Goal: Transaction & Acquisition: Book appointment/travel/reservation

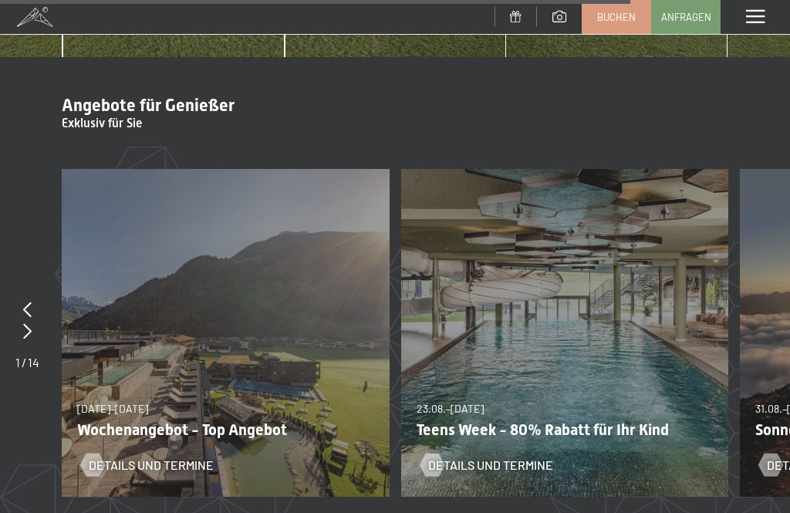
scroll to position [5190, 0]
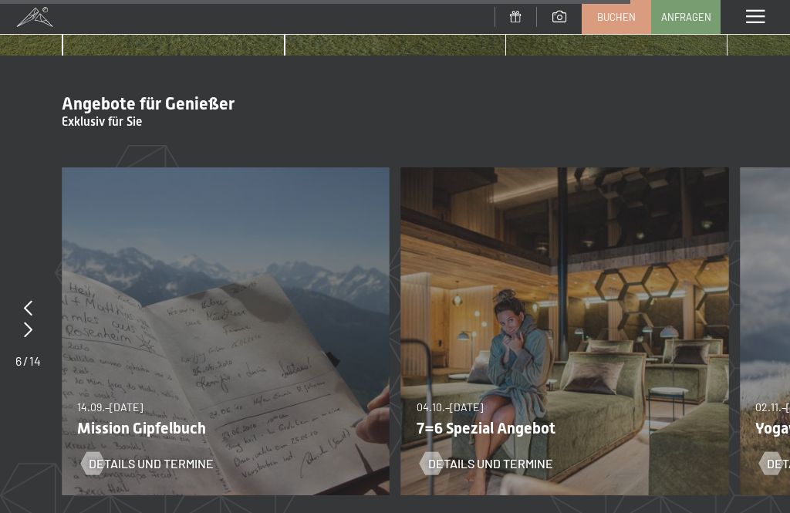
click at [542, 354] on div "04.10.–26.10.2025 01.11.–21.12.2025 10.01.–01.02.2026 07.03.–29.03.2026 16.05.–…" at bounding box center [565, 331] width 328 height 328
click at [513, 455] on span "Details und Termine" at bounding box center [490, 463] width 125 height 17
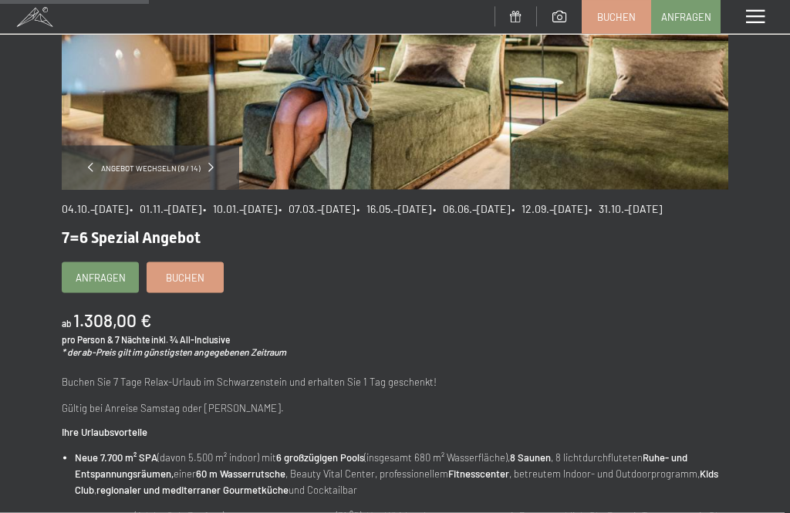
scroll to position [287, 0]
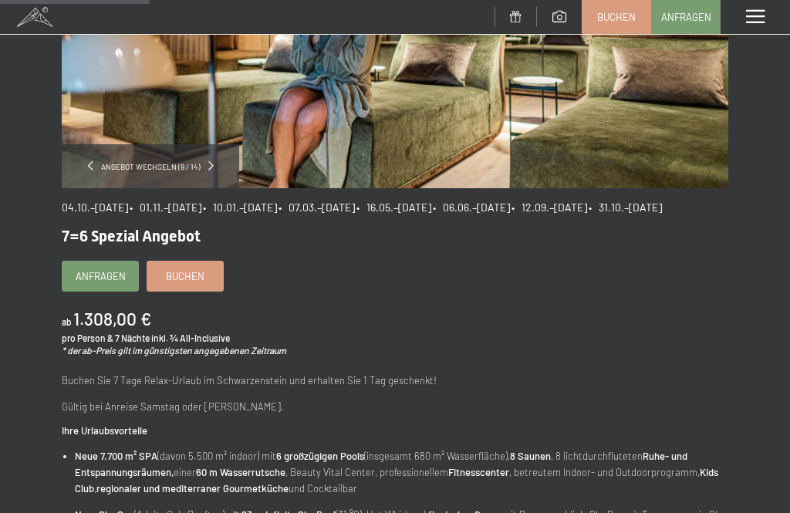
click at [218, 291] on link "Buchen" at bounding box center [185, 276] width 76 height 29
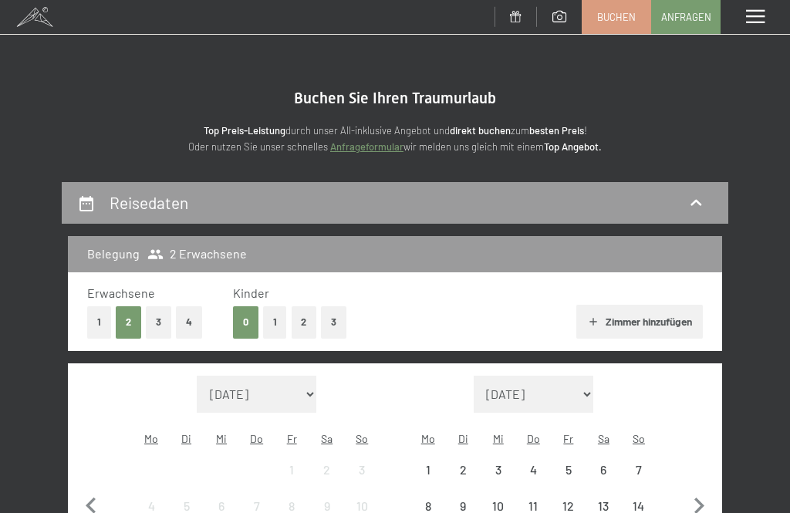
select select "[DATE]"
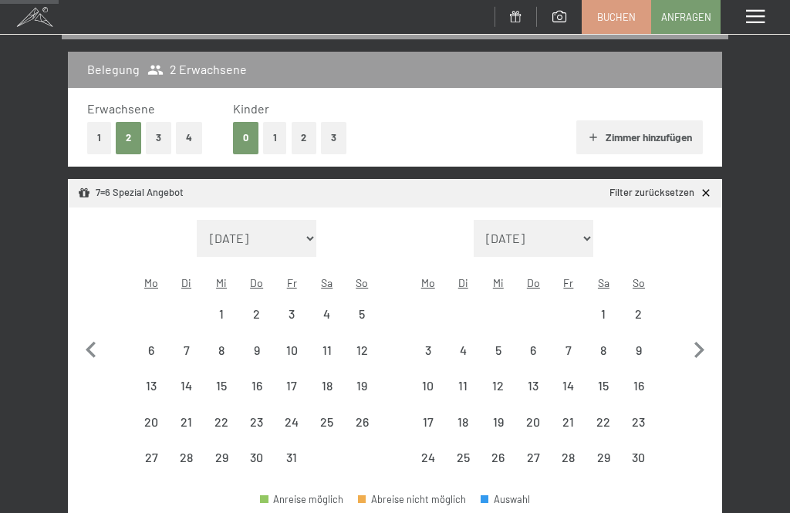
select select "[DATE]"
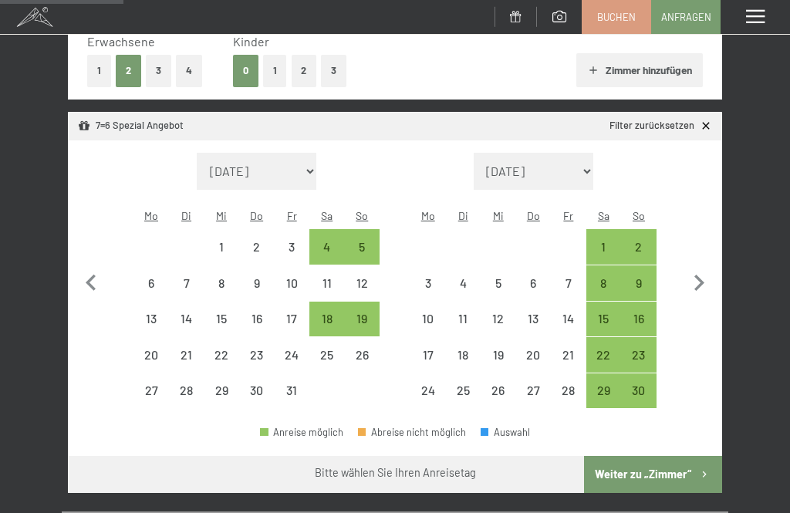
scroll to position [252, 0]
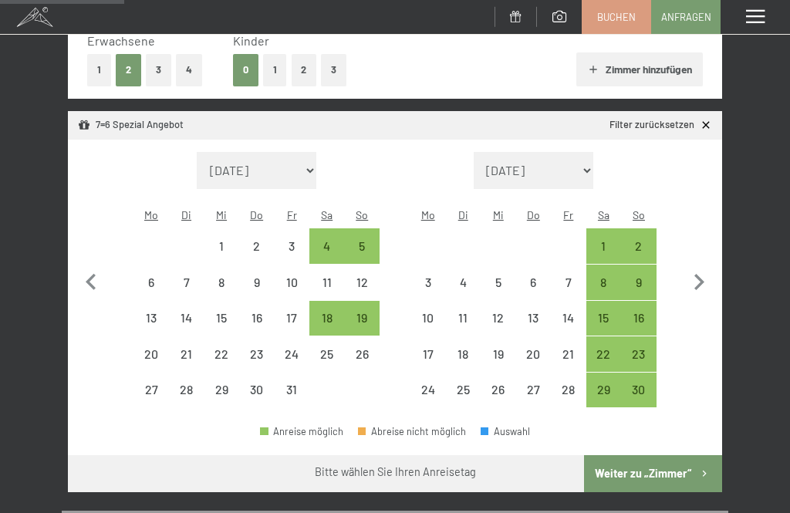
click at [369, 276] on div "12" at bounding box center [362, 292] width 32 height 32
select select "[DATE]"
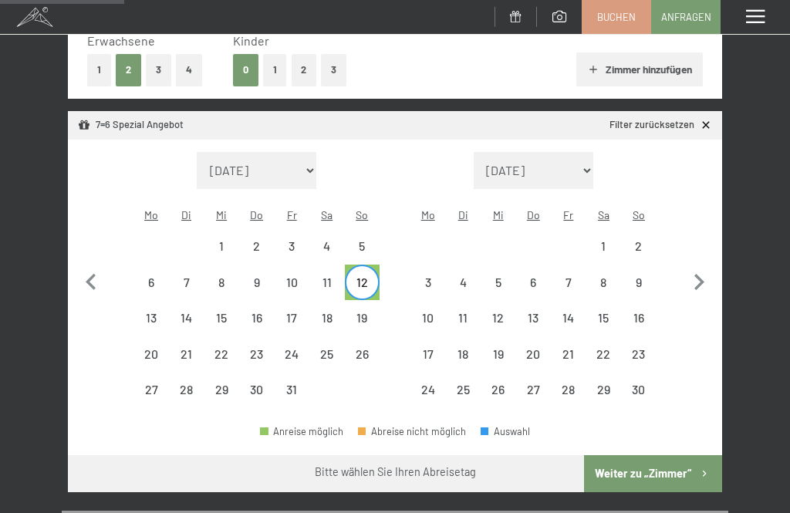
click at [371, 312] on div "19" at bounding box center [362, 328] width 32 height 32
select select "[DATE]"
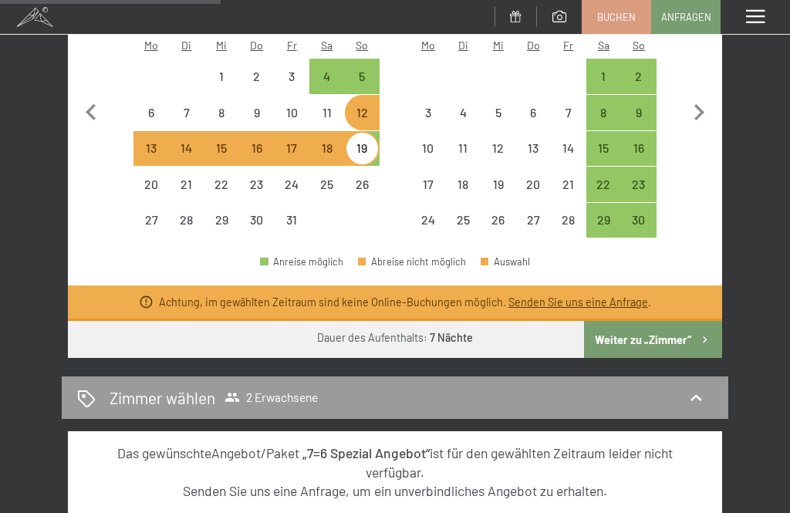
click at [678, 321] on button "Weiter zu „Zimmer“" at bounding box center [653, 339] width 138 height 37
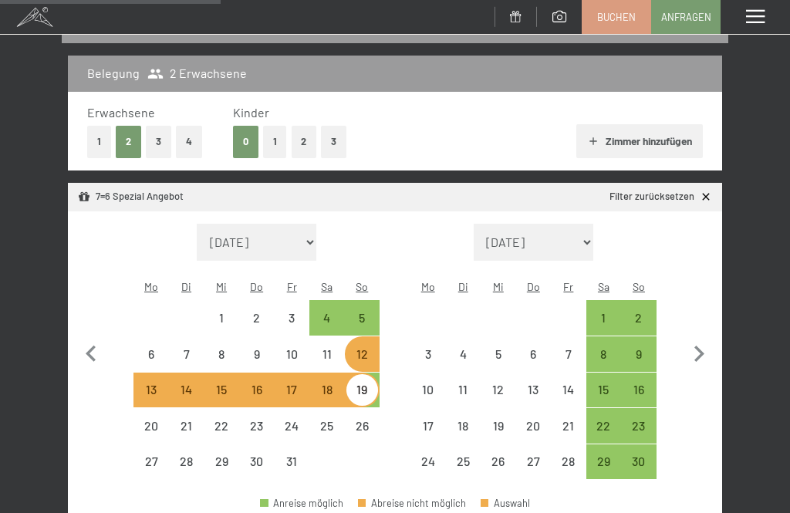
select select "[DATE]"
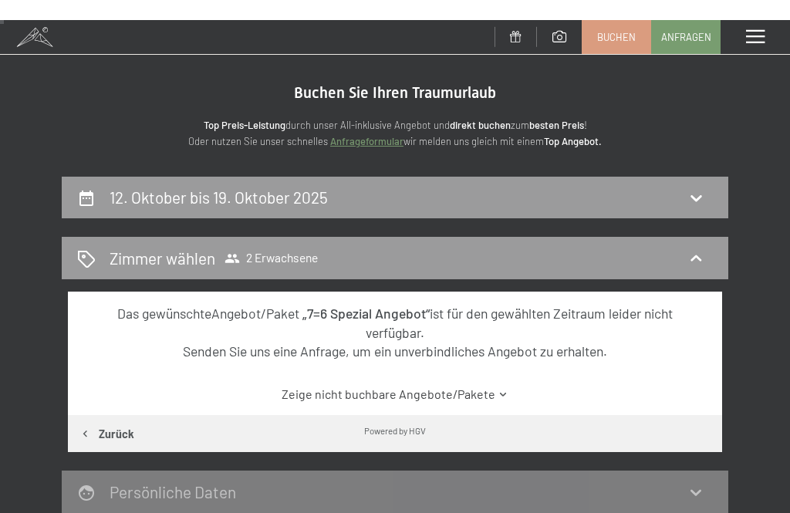
scroll to position [0, 0]
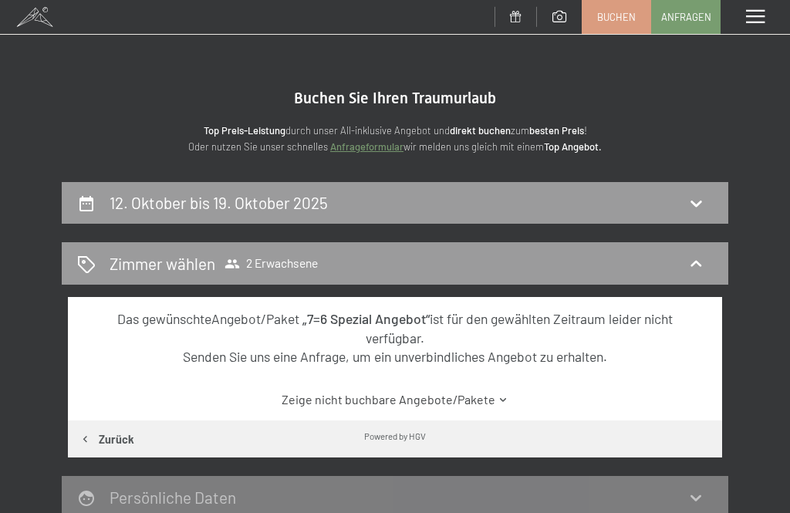
click at [697, 204] on icon at bounding box center [696, 204] width 11 height 6
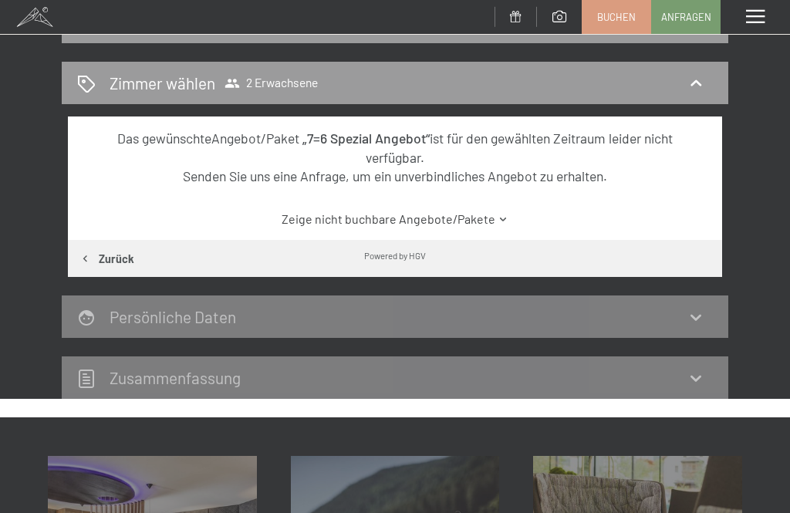
select select "[DATE]"
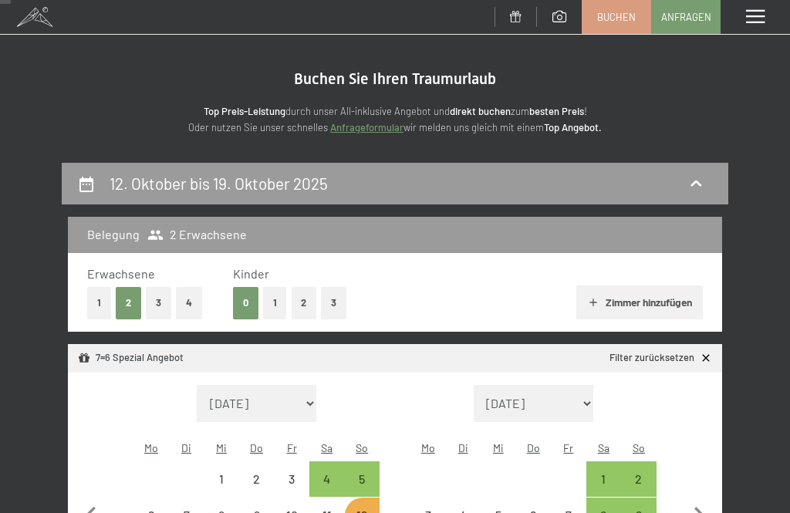
scroll to position [0, 0]
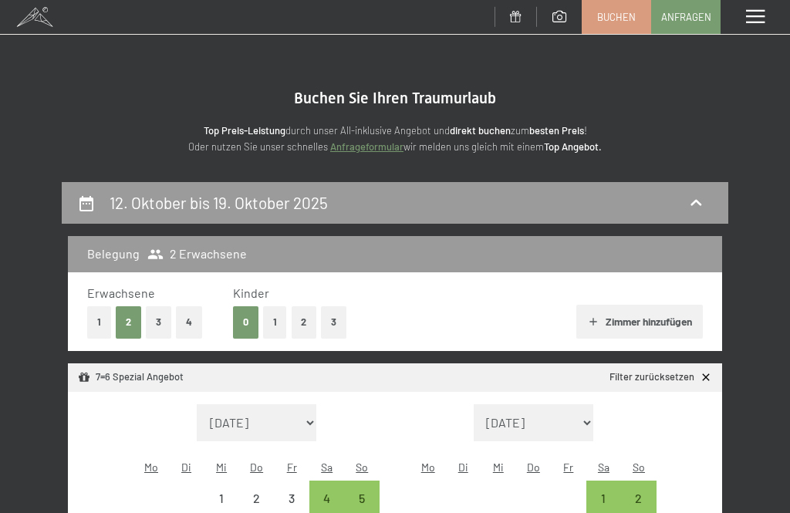
click at [613, 20] on span "Buchen" at bounding box center [616, 17] width 39 height 14
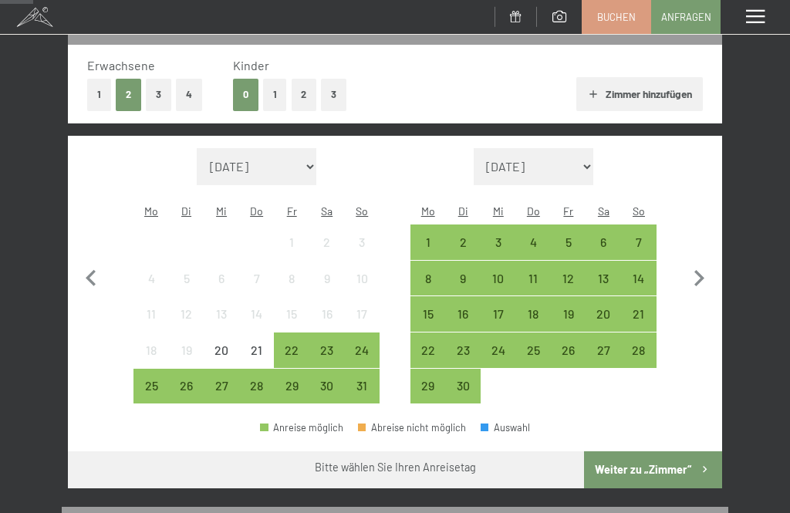
scroll to position [228, 0]
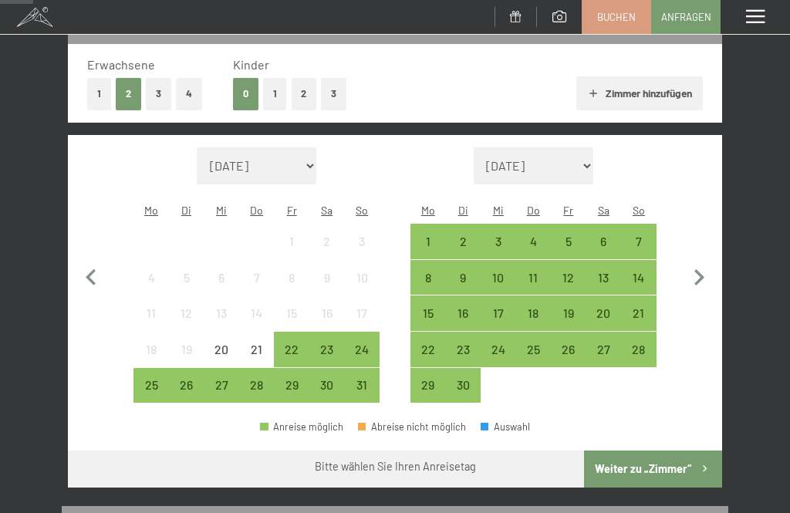
click at [704, 272] on icon "button" at bounding box center [699, 278] width 32 height 32
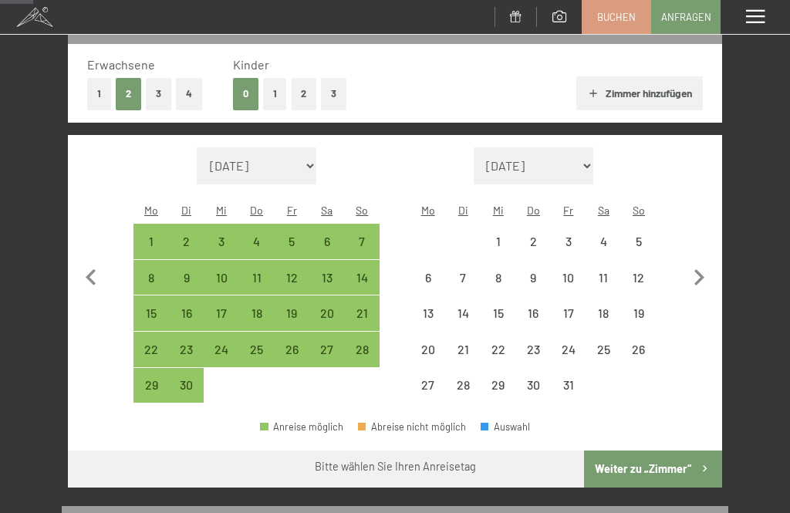
select select "2025-09-01"
select select "[DATE]"
select select "2025-09-01"
select select "[DATE]"
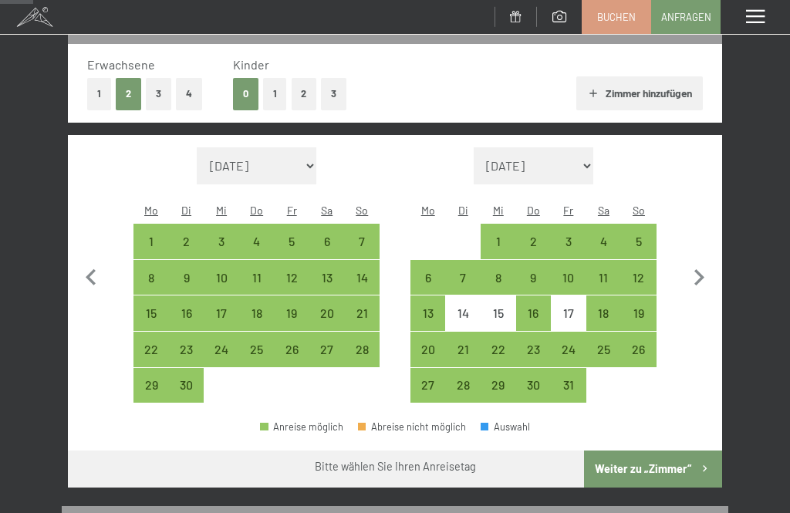
click at [505, 272] on div "8" at bounding box center [498, 288] width 32 height 32
select select "2025-09-01"
select select "[DATE]"
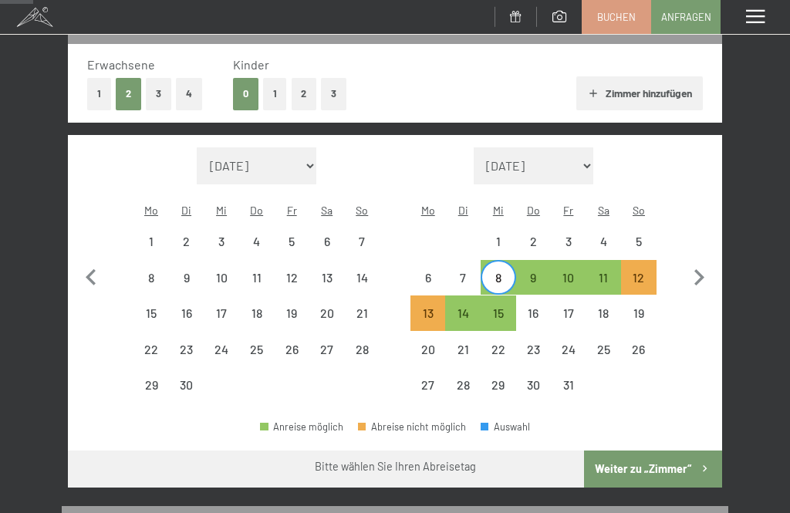
click at [505, 307] on div "15" at bounding box center [498, 323] width 32 height 32
select select "2025-09-01"
select select "[DATE]"
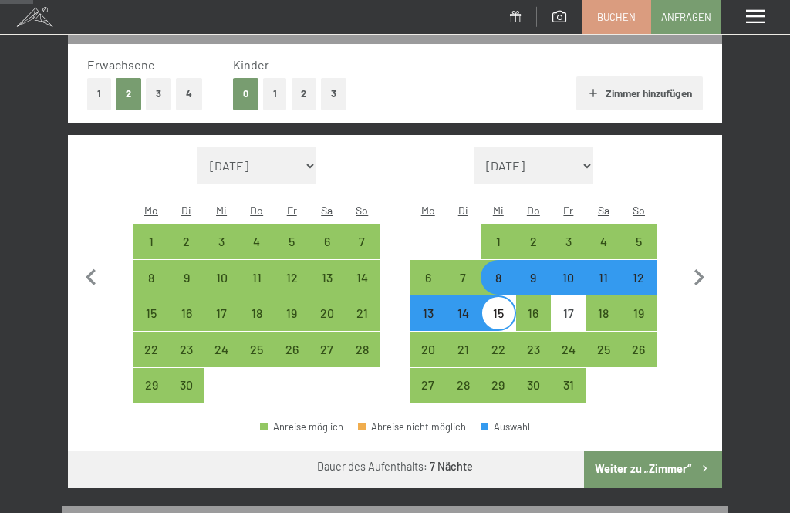
click at [678, 460] on button "Weiter zu „Zimmer“" at bounding box center [653, 469] width 138 height 37
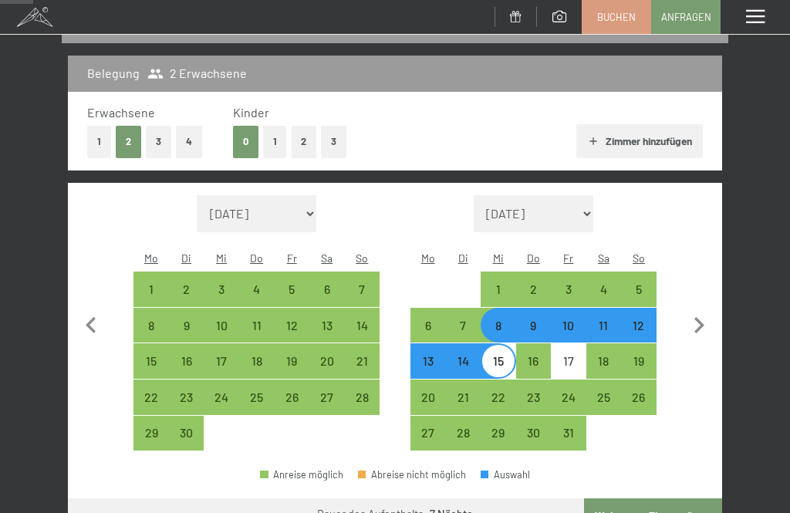
select select "2025-09-01"
select select "[DATE]"
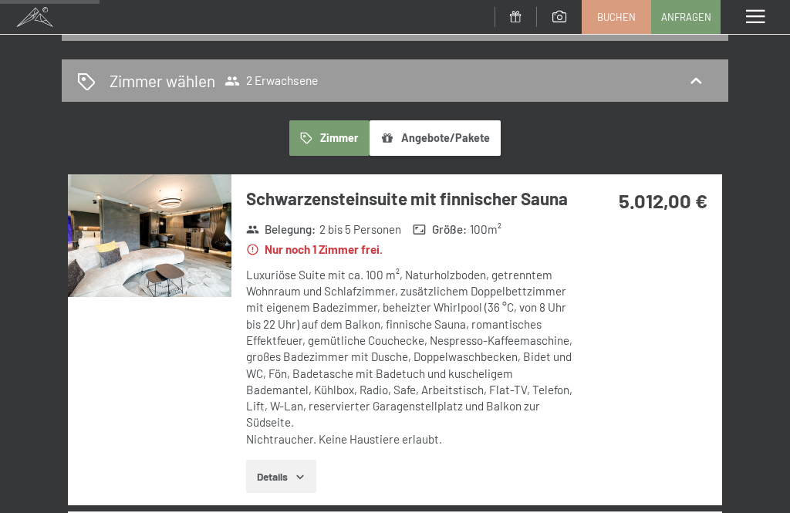
scroll to position [182, 0]
click at [181, 235] on img at bounding box center [150, 236] width 164 height 123
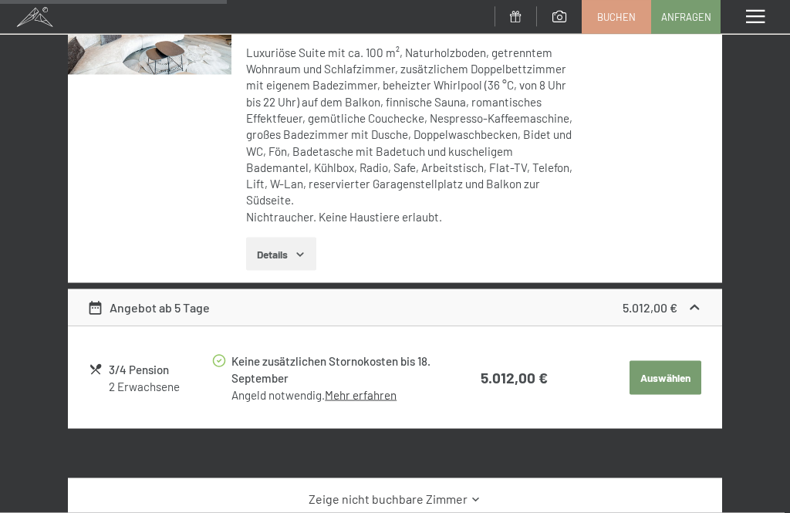
scroll to position [403, 0]
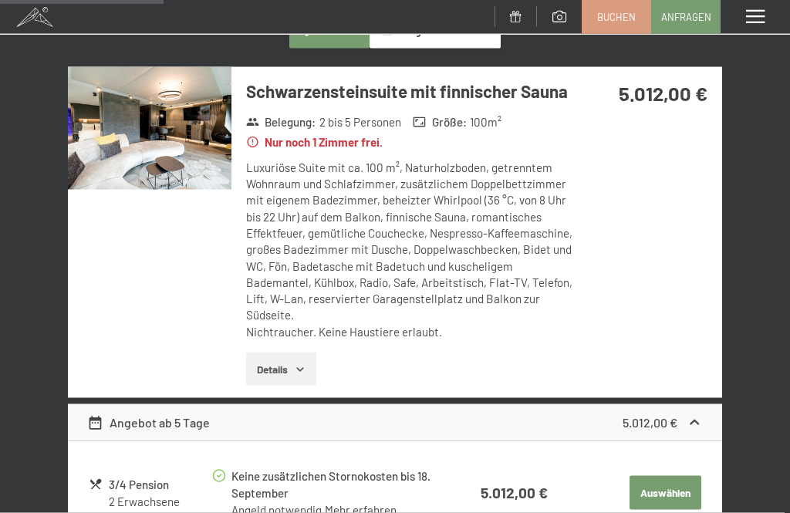
click at [166, 135] on img at bounding box center [150, 128] width 164 height 123
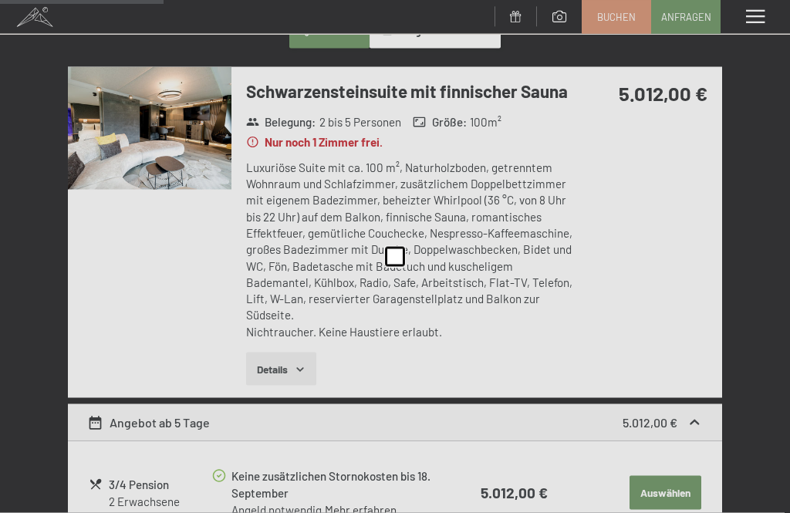
scroll to position [291, 0]
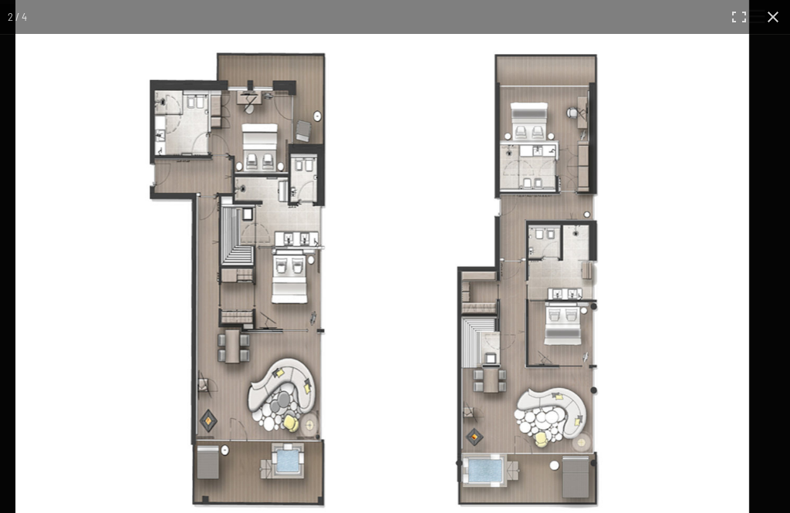
click at [162, 343] on img at bounding box center [382, 282] width 734 height 565
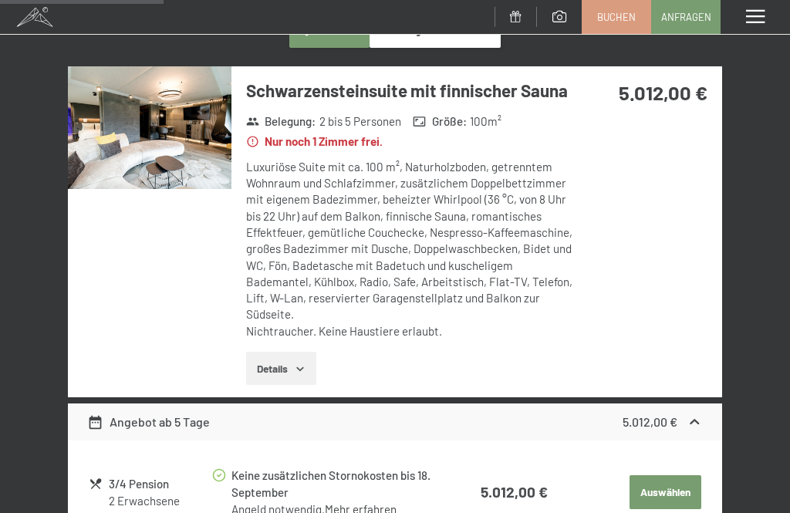
click at [281, 352] on button "Details" at bounding box center [281, 369] width 70 height 34
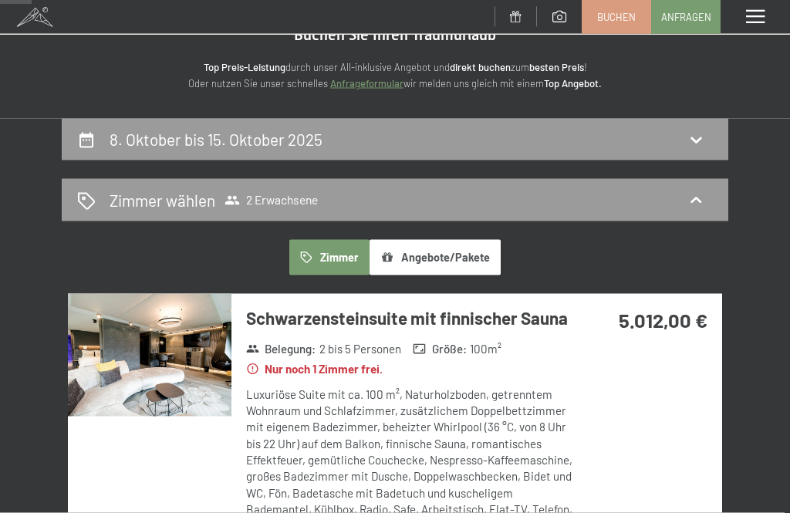
scroll to position [64, 0]
click at [706, 205] on div "Zimmer wählen 2 Erwachsene" at bounding box center [395, 199] width 636 height 22
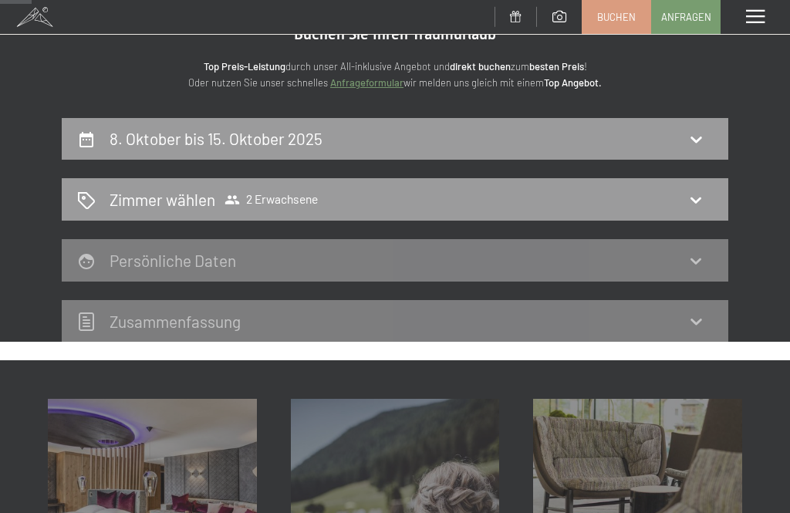
click at [290, 205] on span "2 Erwachsene" at bounding box center [271, 199] width 93 height 15
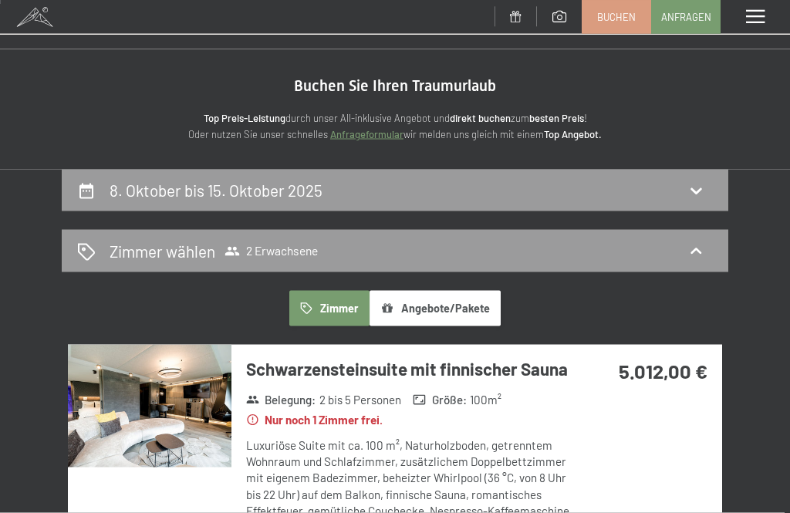
scroll to position [0, 0]
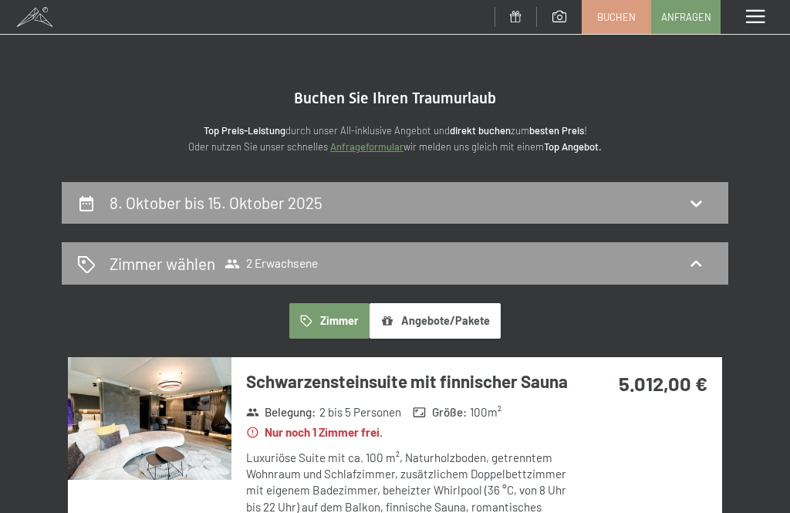
click at [703, 195] on icon at bounding box center [696, 203] width 19 height 19
select select "2025-09-01"
select select "[DATE]"
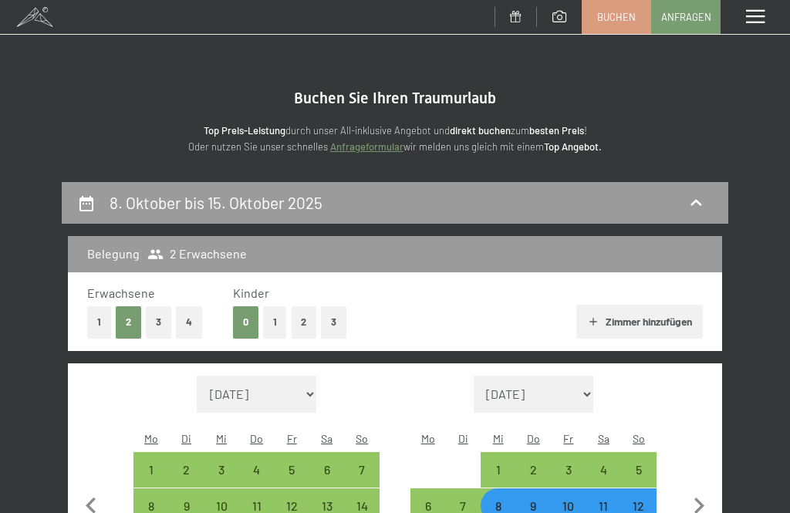
scroll to position [181, 0]
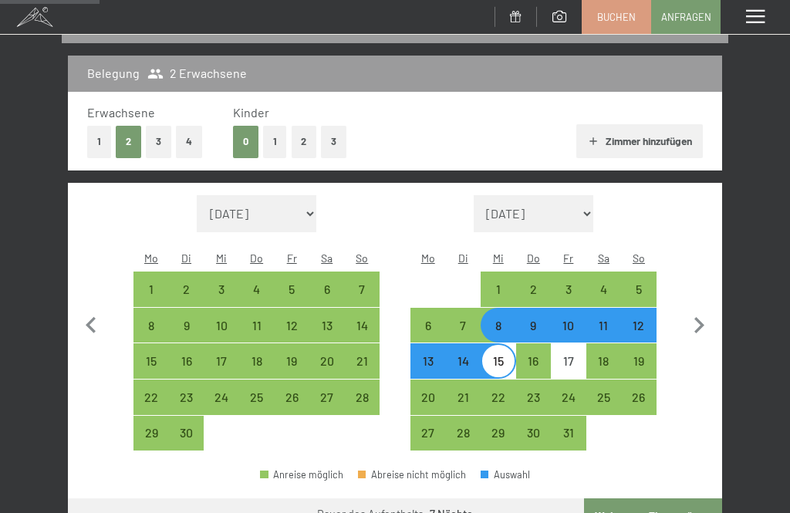
click at [539, 319] on div "9" at bounding box center [534, 335] width 32 height 32
select select "2025-09-01"
select select "[DATE]"
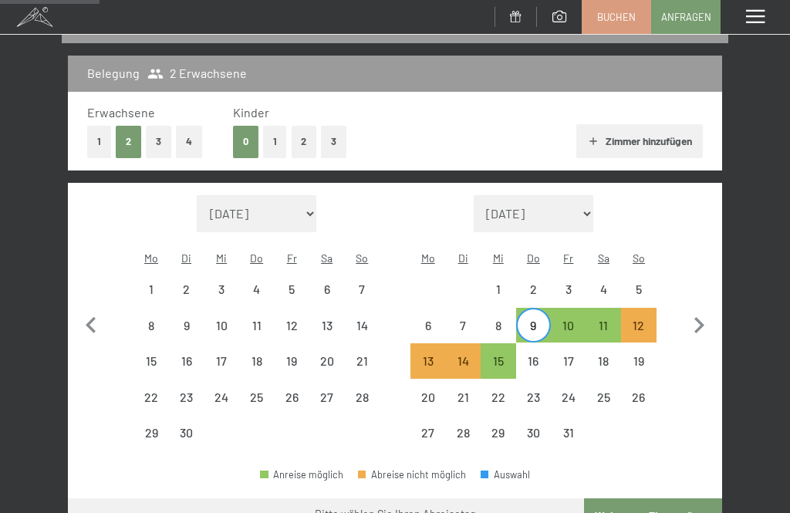
click at [509, 355] on div "15" at bounding box center [498, 371] width 32 height 32
select select "2025-09-01"
select select "[DATE]"
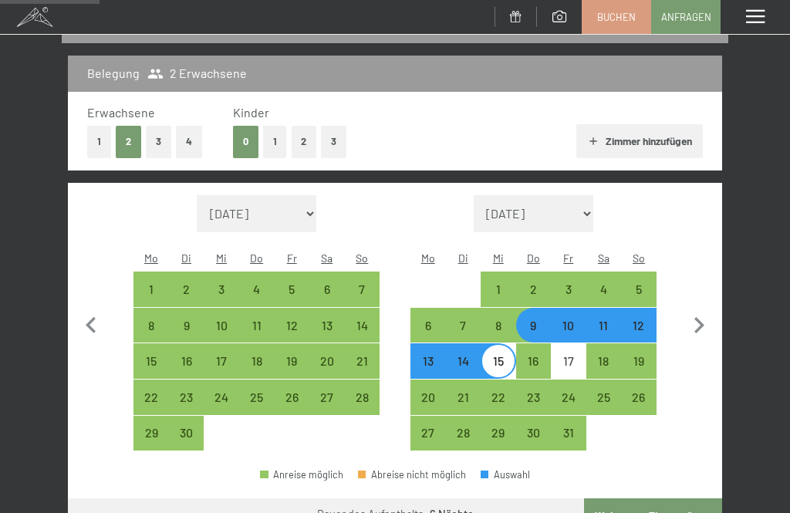
click at [539, 319] on div "9" at bounding box center [534, 335] width 32 height 32
select select "2025-09-01"
select select "[DATE]"
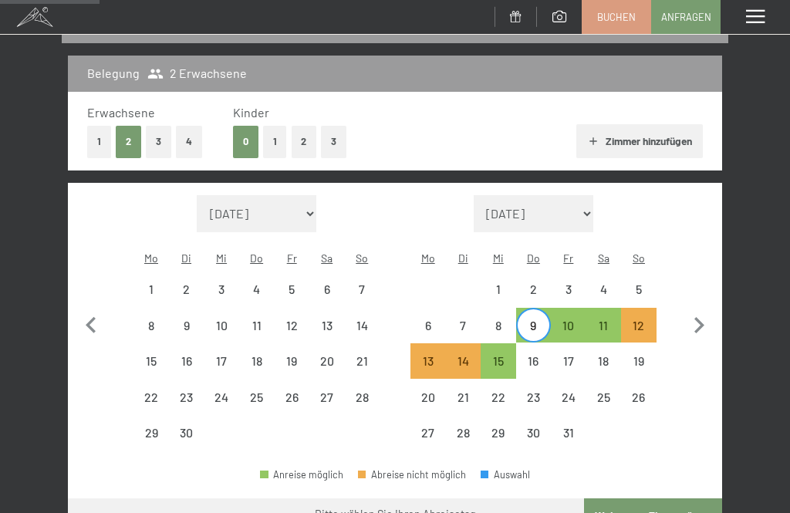
click at [541, 355] on div "16" at bounding box center [534, 371] width 32 height 32
select select "2025-09-01"
select select "[DATE]"
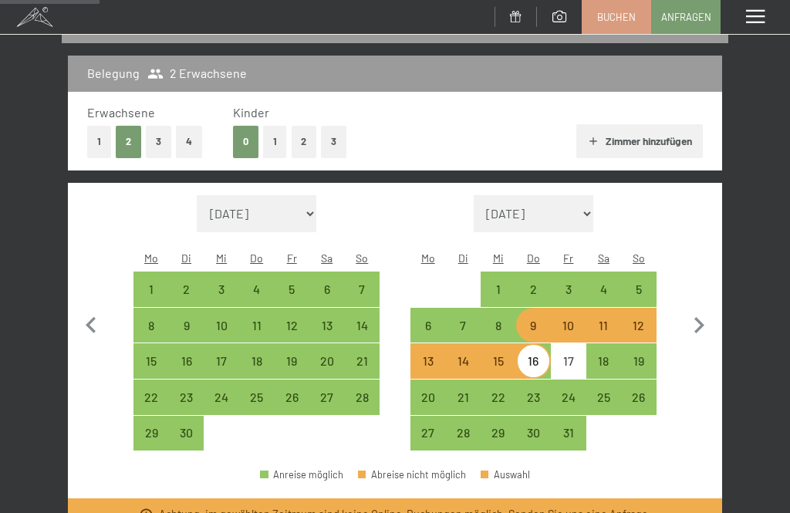
click at [537, 319] on div "9" at bounding box center [534, 335] width 32 height 32
select select "2025-09-01"
select select "[DATE]"
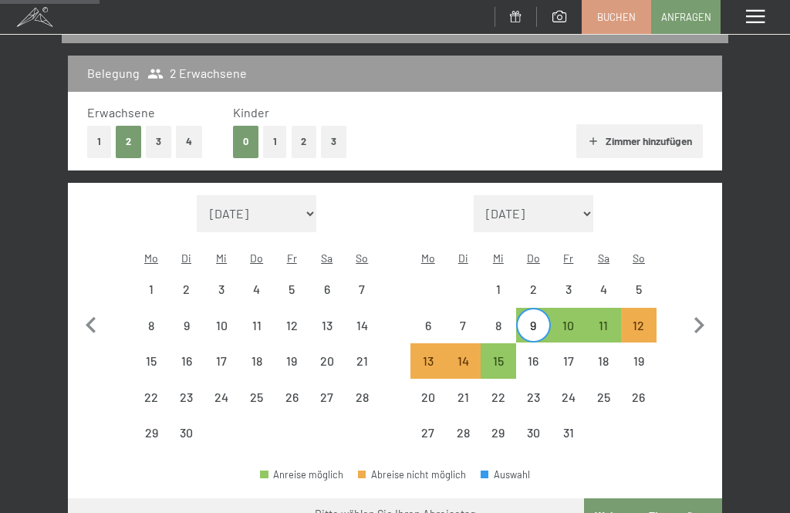
click at [569, 355] on div "17" at bounding box center [568, 371] width 32 height 32
select select "2025-09-01"
select select "[DATE]"
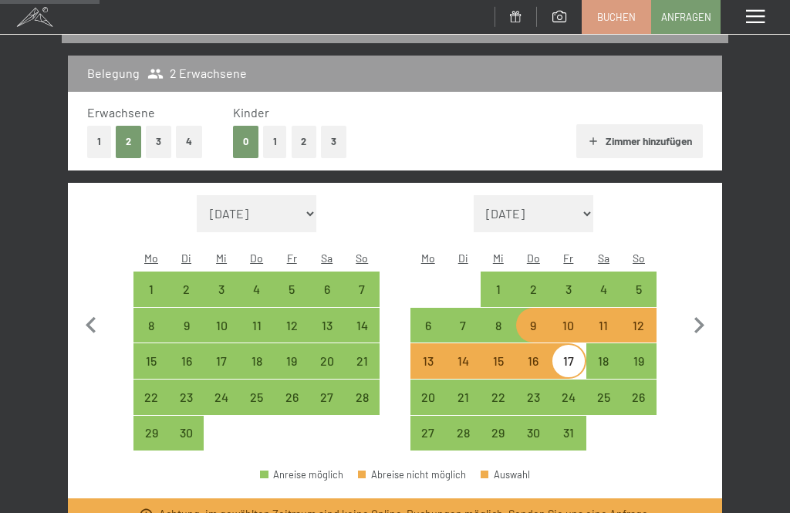
click at [540, 319] on div "9" at bounding box center [534, 335] width 32 height 32
select select "2025-09-01"
select select "[DATE]"
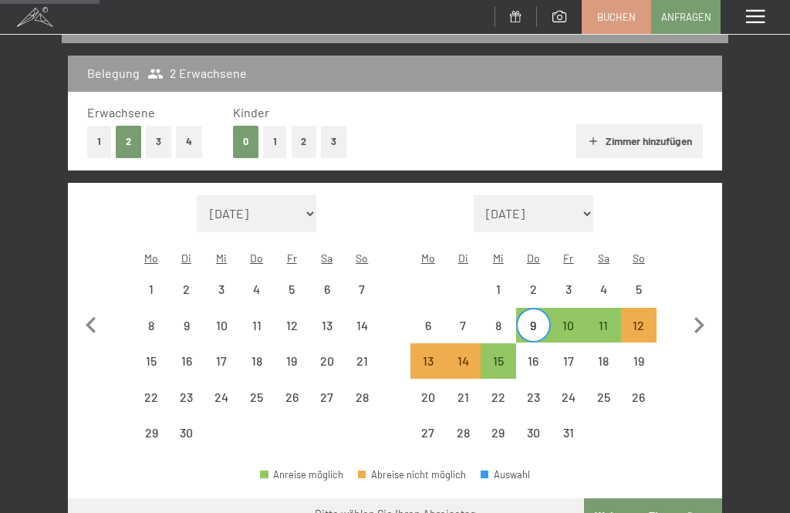
click at [511, 355] on div "15" at bounding box center [498, 371] width 32 height 32
select select "2025-09-01"
select select "[DATE]"
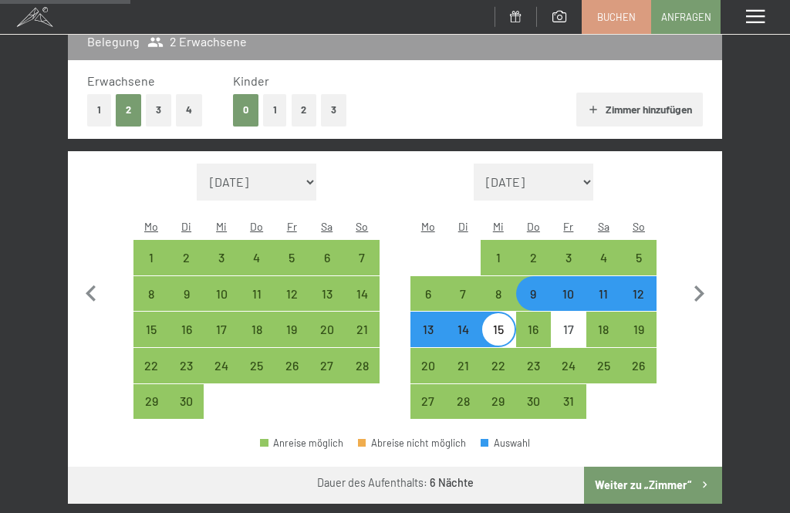
scroll to position [208, 0]
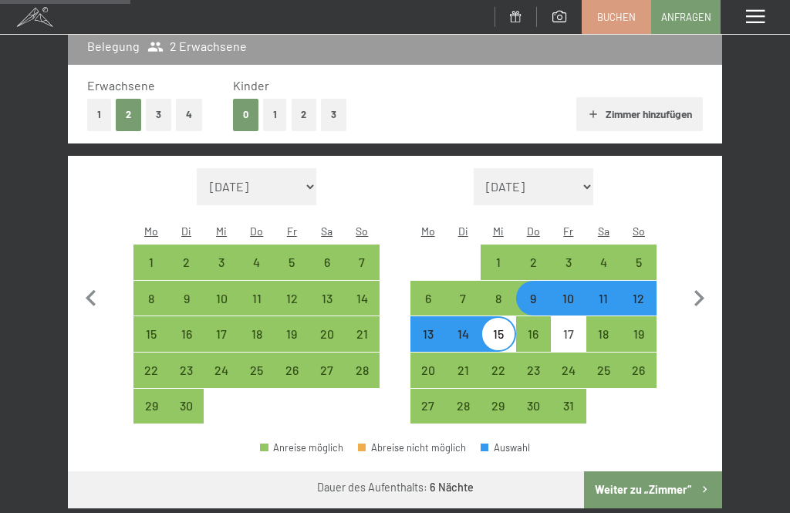
click at [183, 120] on button "4" at bounding box center [189, 115] width 26 height 32
select select "2025-09-01"
select select "[DATE]"
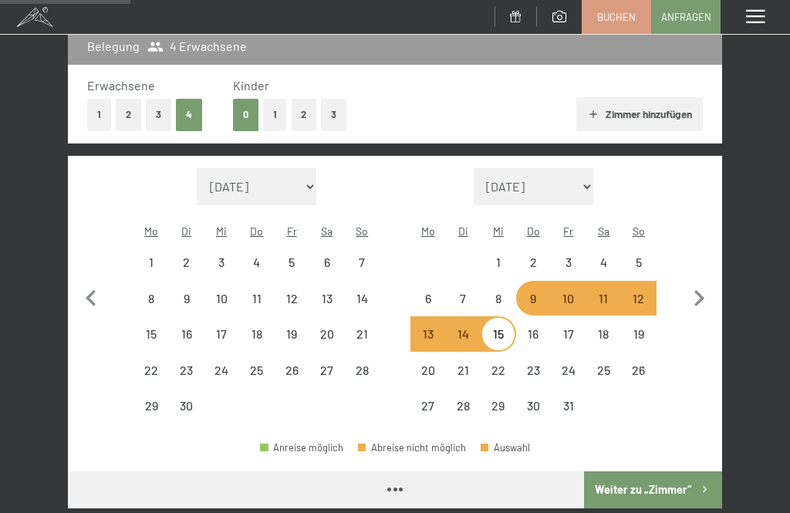
select select "2025-09-01"
select select "[DATE]"
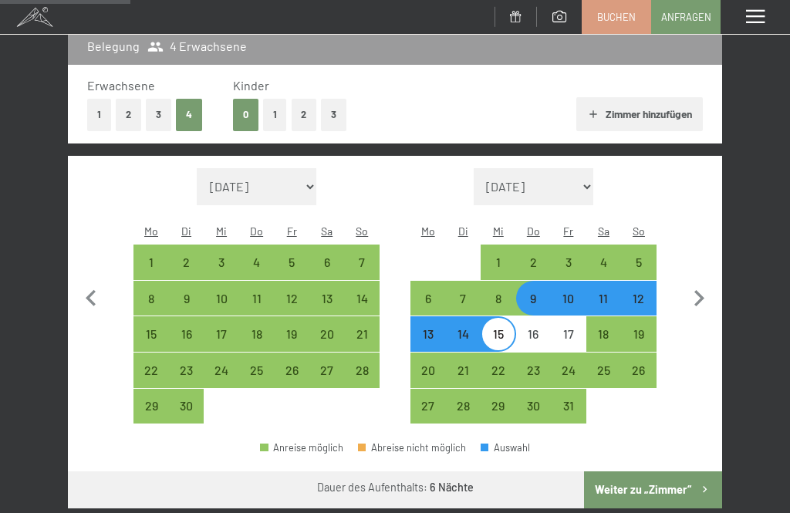
click at [299, 117] on button "2" at bounding box center [304, 115] width 25 height 32
select select "2025-09-01"
select select "[DATE]"
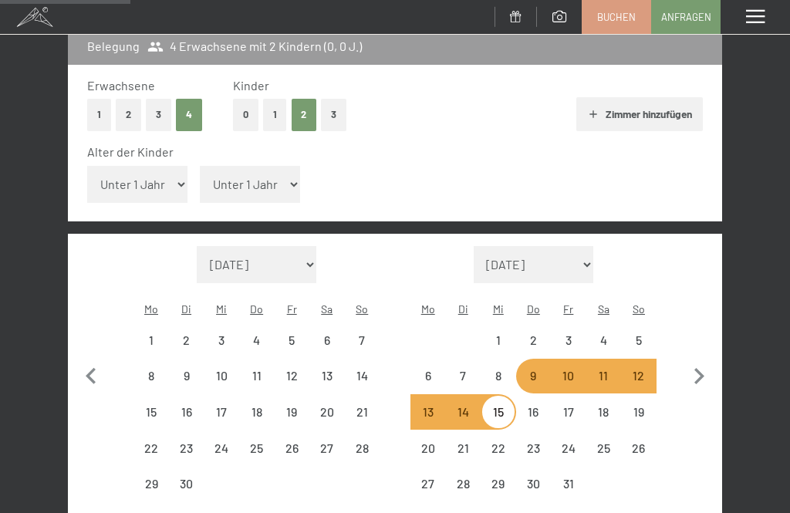
select select "2025-09-01"
select select "[DATE]"
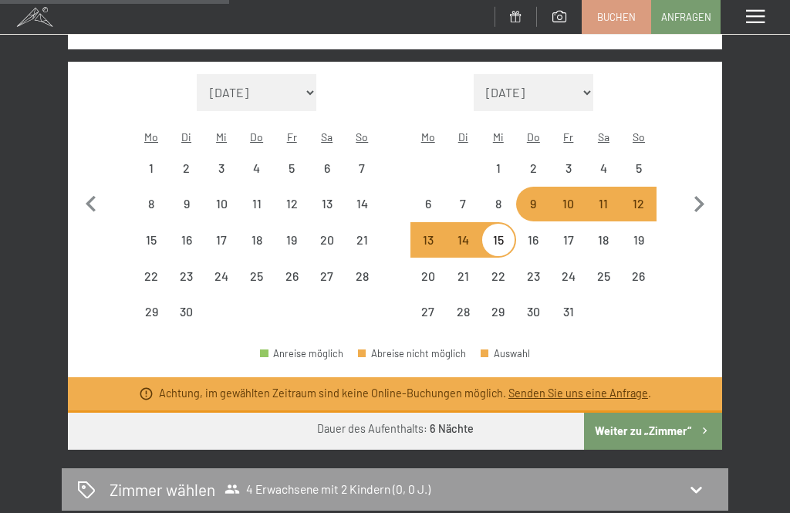
click at [683, 413] on button "Weiter zu „Zimmer“" at bounding box center [653, 431] width 138 height 37
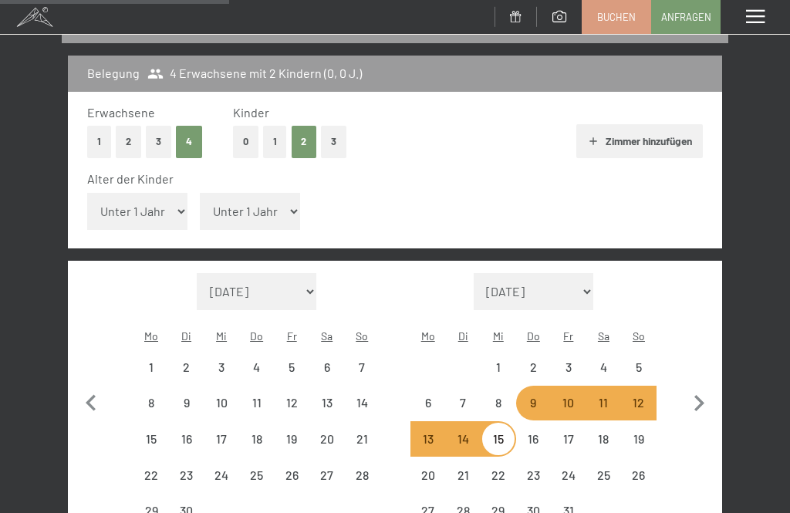
select select "2025-09-01"
select select "[DATE]"
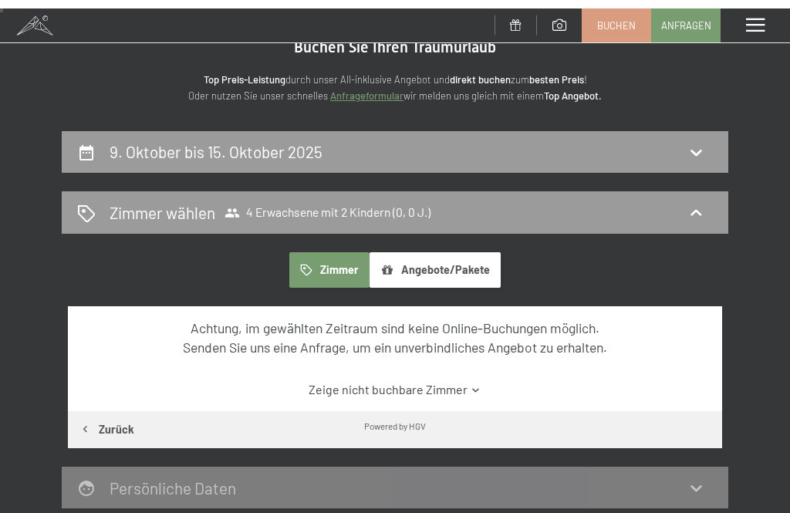
scroll to position [0, 0]
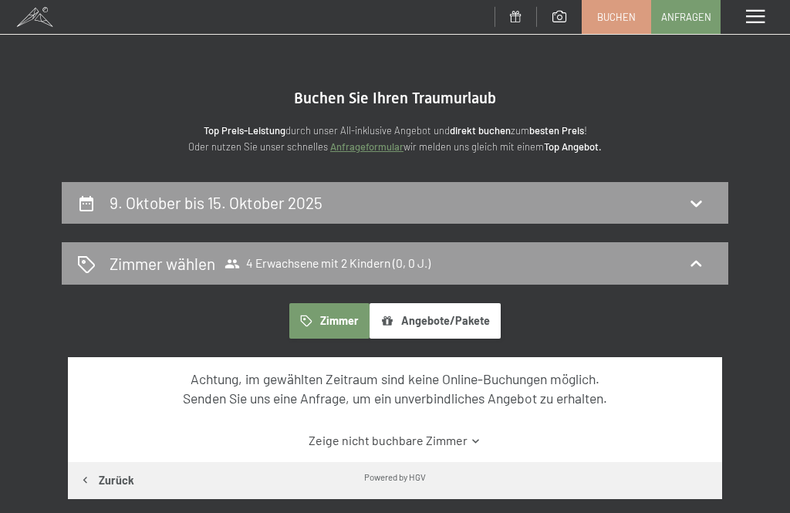
click at [700, 206] on icon at bounding box center [696, 203] width 19 height 19
select select "2025-09-01"
select select "[DATE]"
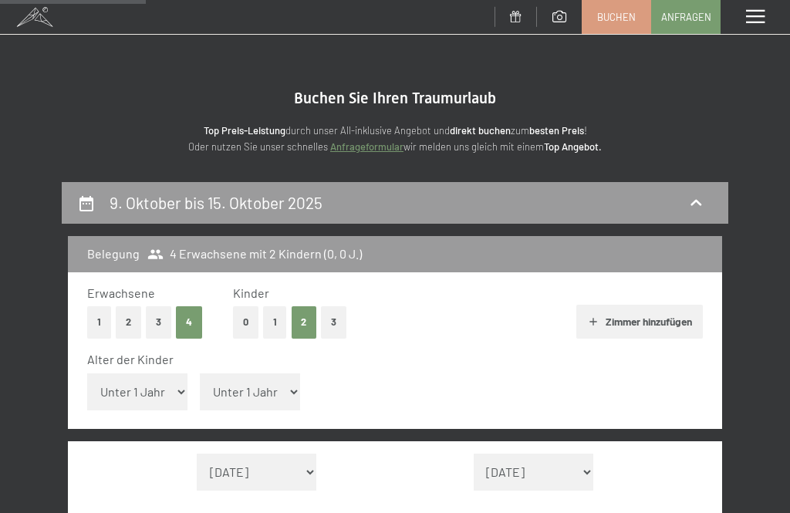
scroll to position [181, 0]
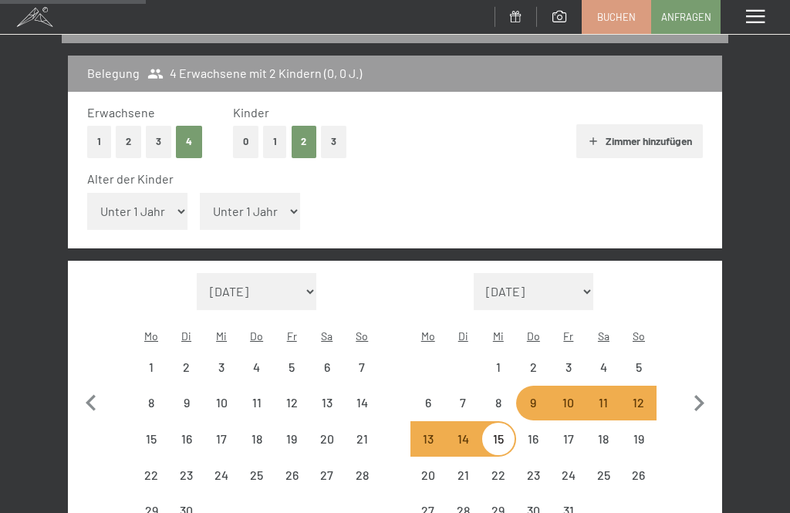
click at [543, 397] on div "9" at bounding box center [534, 413] width 32 height 32
select select "2025-09-01"
select select "[DATE]"
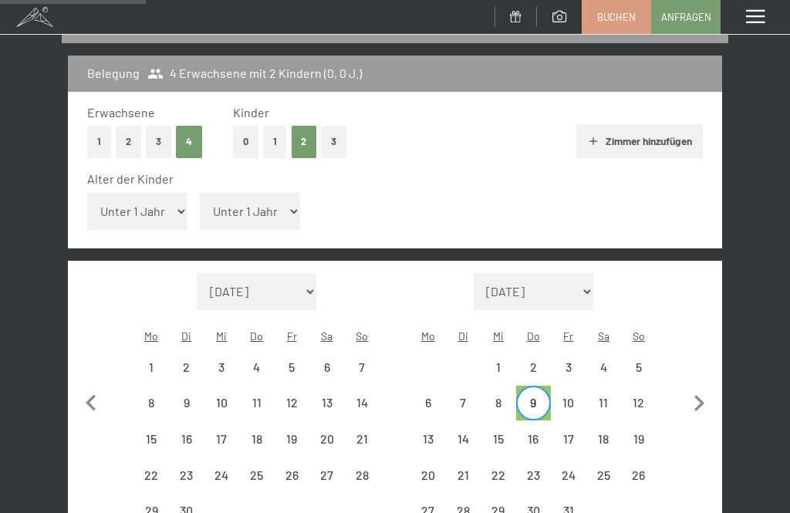
click at [510, 433] on div "15" at bounding box center [498, 449] width 32 height 32
select select "2025-09-01"
select select "[DATE]"
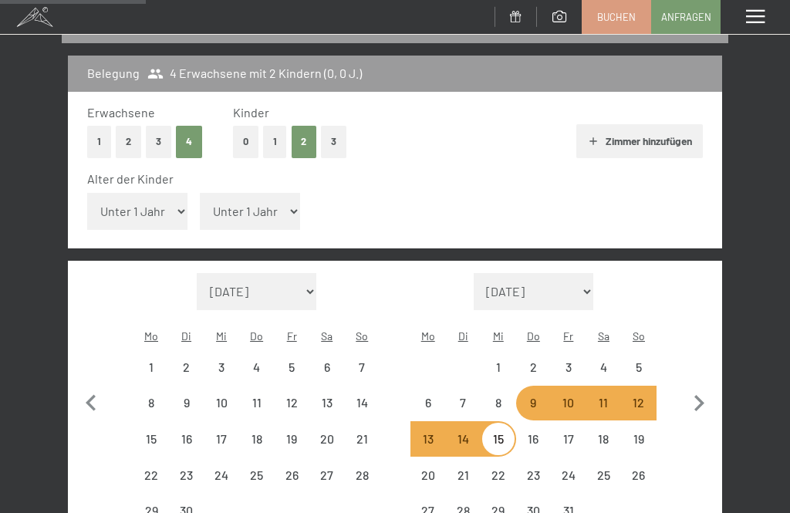
click at [537, 397] on div "9" at bounding box center [534, 413] width 32 height 32
select select "2025-09-01"
select select "[DATE]"
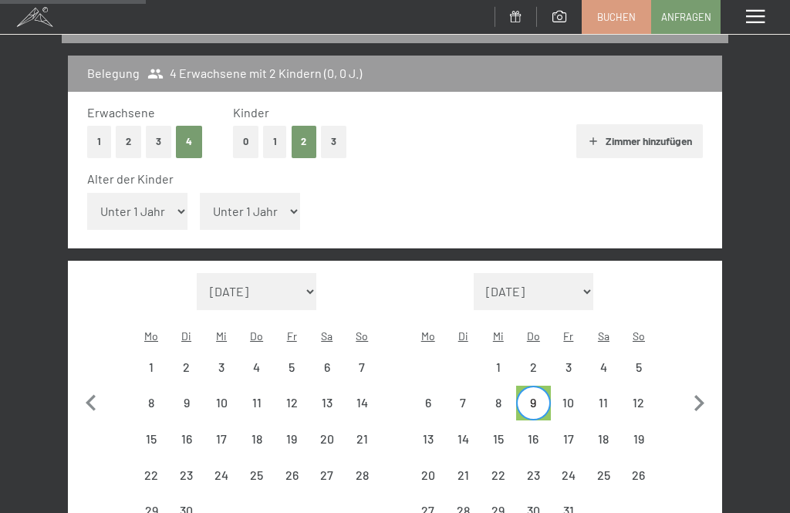
click at [541, 433] on div "16" at bounding box center [534, 449] width 32 height 32
select select "2025-09-01"
select select "[DATE]"
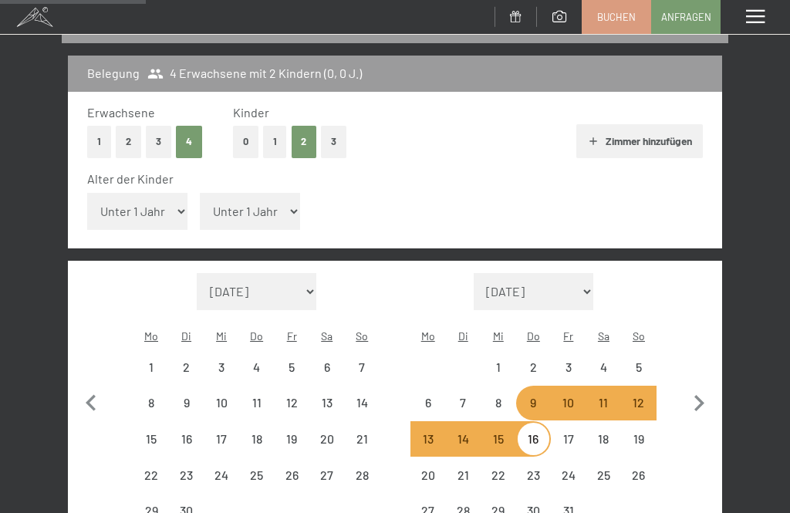
click at [505, 397] on div "8" at bounding box center [498, 413] width 32 height 32
select select "2025-09-01"
select select "[DATE]"
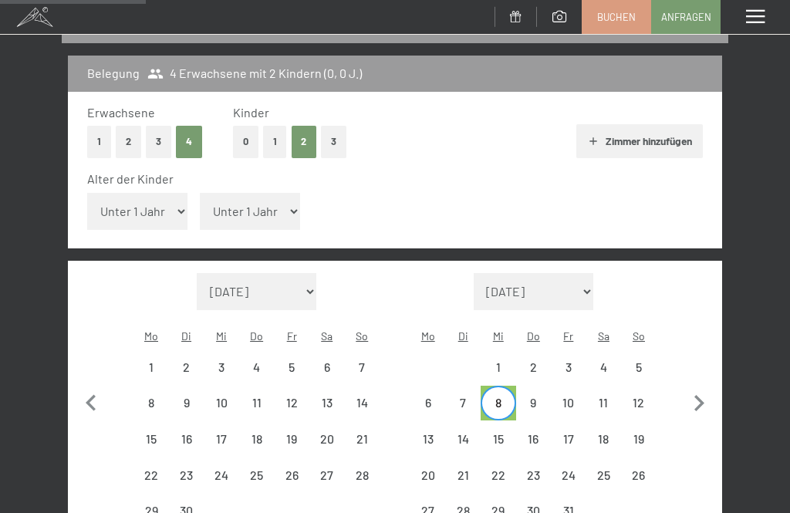
click at [508, 433] on div "15" at bounding box center [498, 449] width 32 height 32
select select "2025-09-01"
select select "[DATE]"
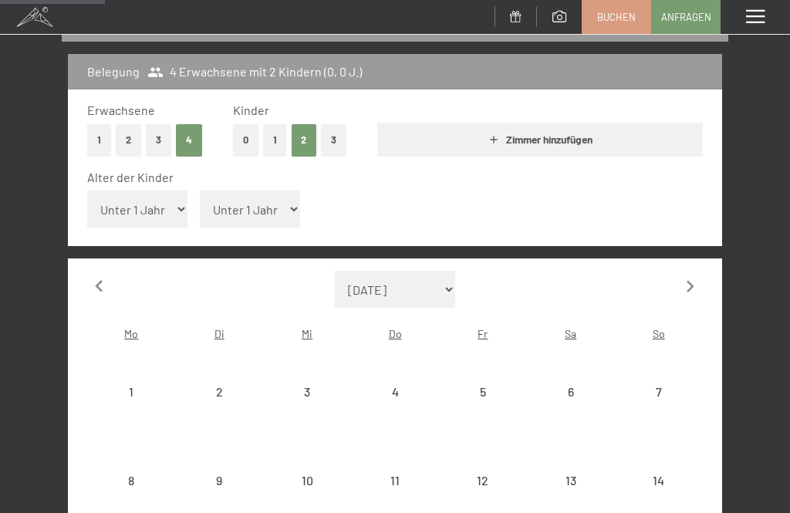
select select "[DATE]"
